Goal: Task Accomplishment & Management: Manage account settings

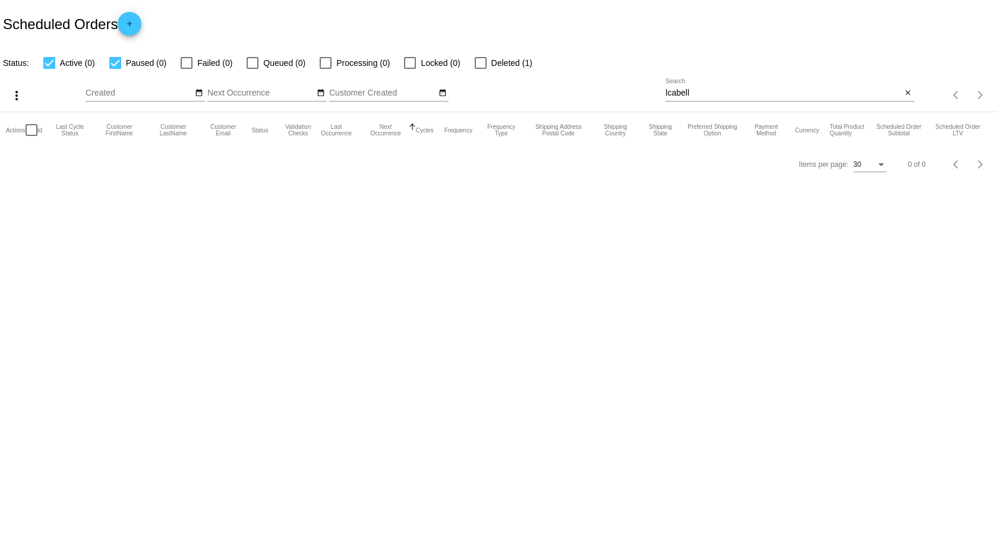
click at [726, 90] on input "lcabell" at bounding box center [784, 94] width 236 height 10
drag, startPoint x: 716, startPoint y: 93, endPoint x: 610, endPoint y: 83, distance: 106.9
click at [610, 83] on div "more_vert Aug Jan Feb Mar Apr 1" at bounding box center [498, 91] width 997 height 42
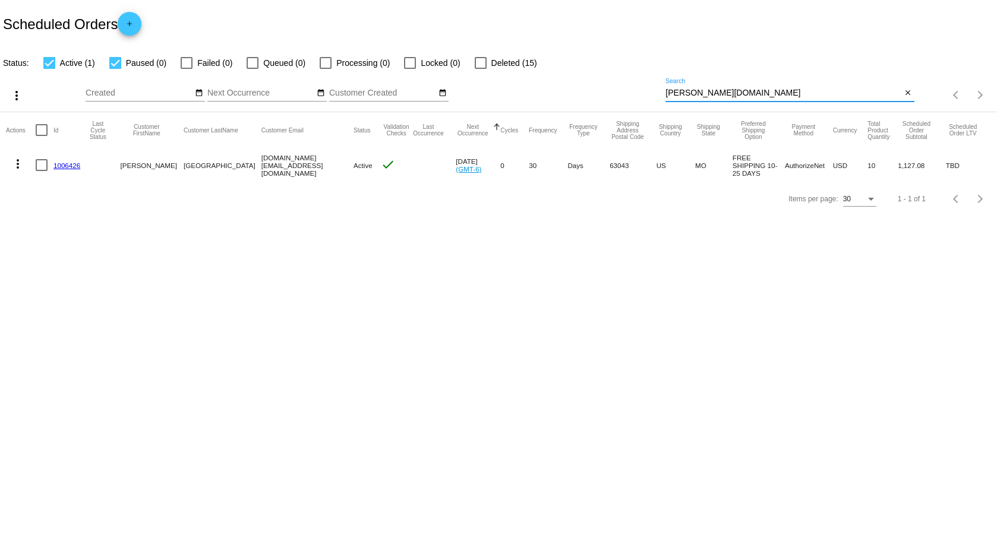
type input "[PERSON_NAME][DOMAIN_NAME]"
click at [67, 164] on link "1006426" at bounding box center [66, 166] width 27 height 8
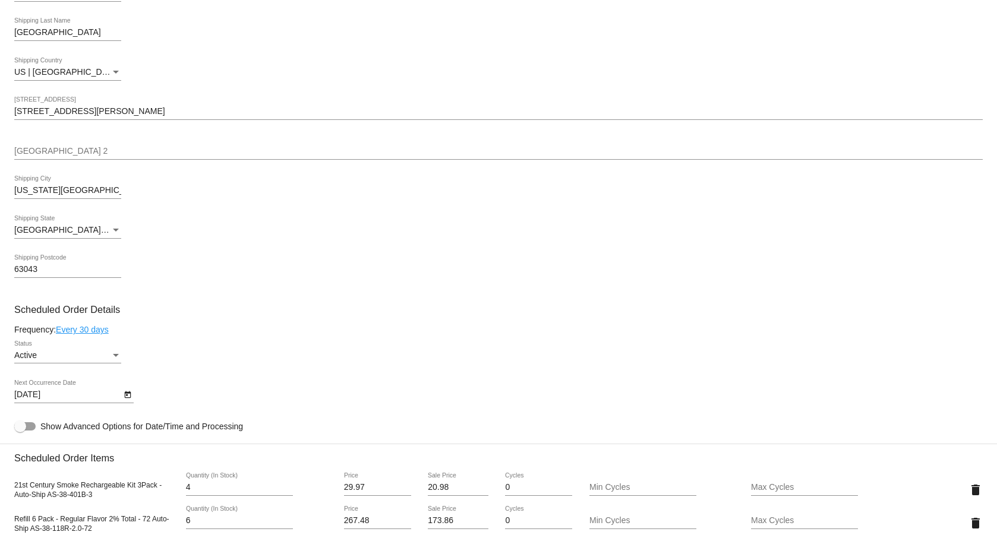
scroll to position [297, 0]
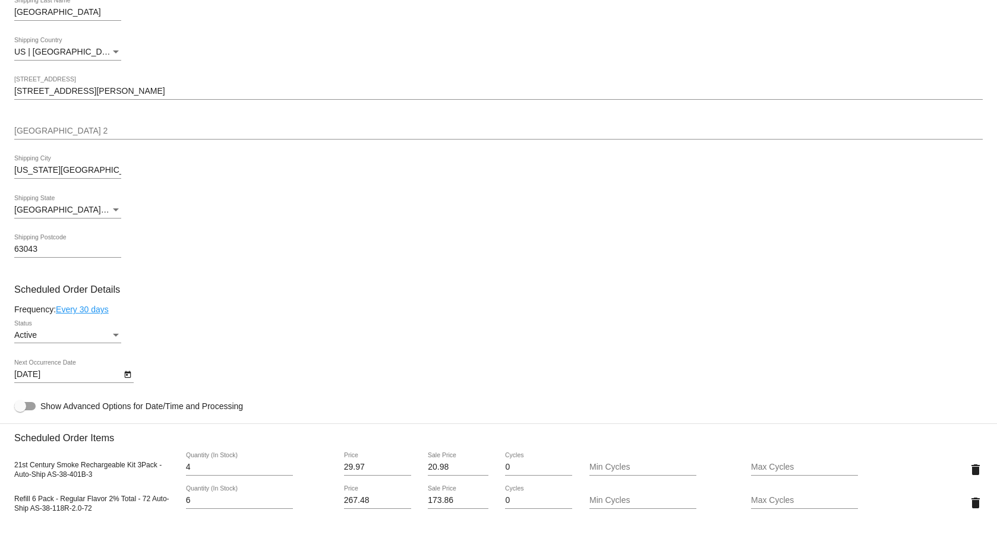
click at [104, 339] on div "Active" at bounding box center [62, 336] width 96 height 10
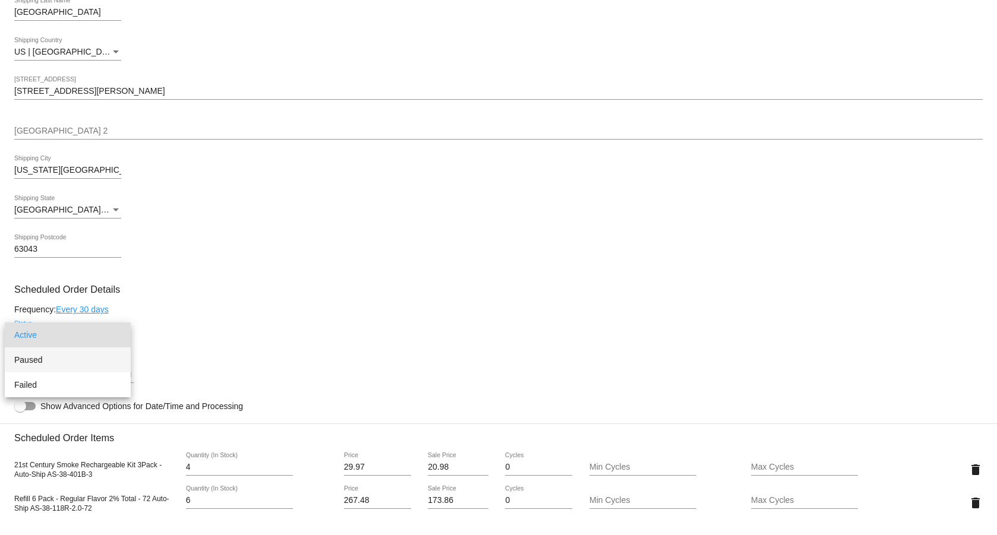
click at [53, 356] on span "Paused" at bounding box center [67, 360] width 107 height 25
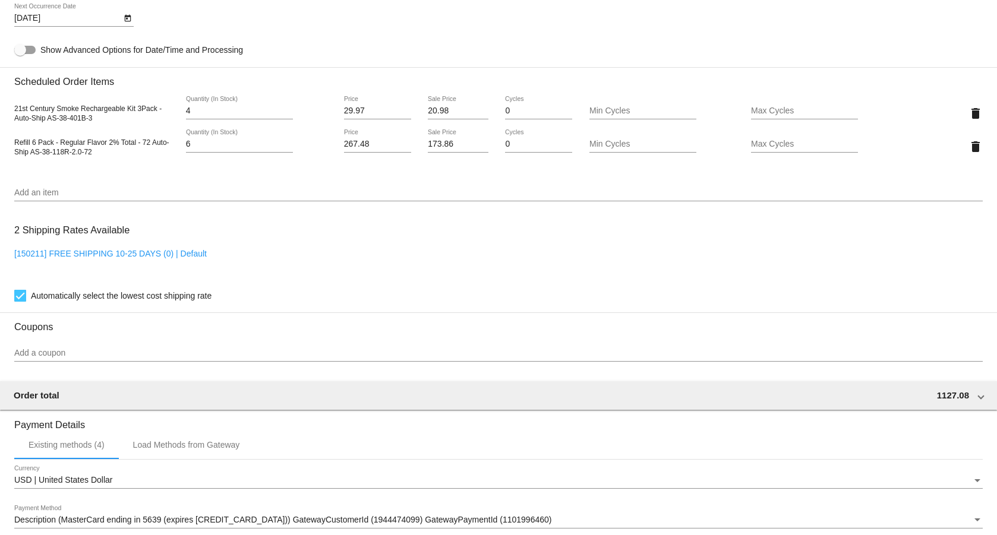
scroll to position [831, 0]
